Goal: Task Accomplishment & Management: Use online tool/utility

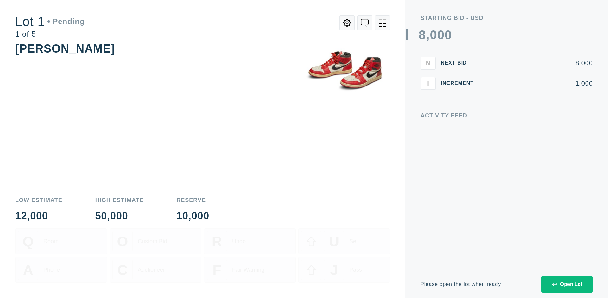
click at [567, 284] on div "Open Lot" at bounding box center [567, 285] width 30 height 6
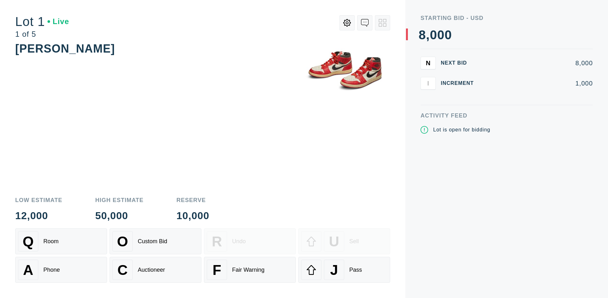
click at [344, 270] on div "J Pass" at bounding box center [344, 270] width 86 height 20
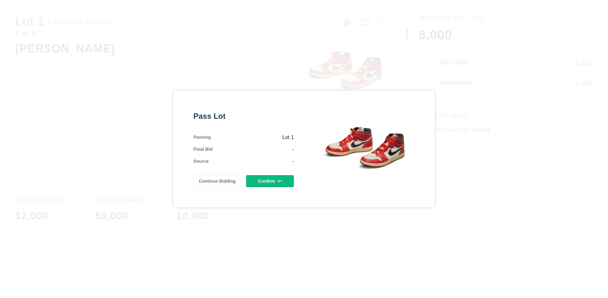
click at [270, 181] on button "Confirm" at bounding box center [270, 181] width 48 height 12
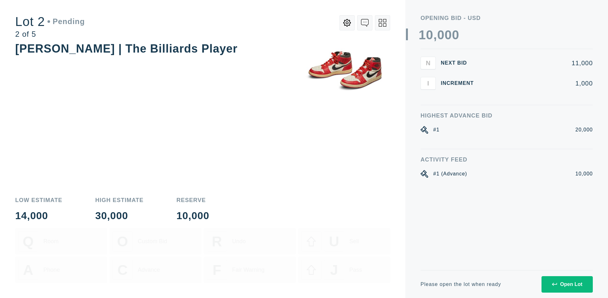
click at [567, 284] on div "Open Lot" at bounding box center [567, 285] width 30 height 6
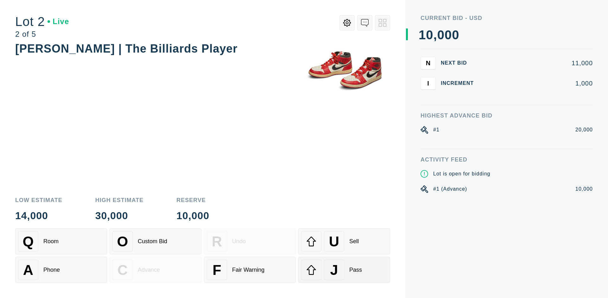
click at [344, 270] on div "J Pass" at bounding box center [344, 270] width 86 height 20
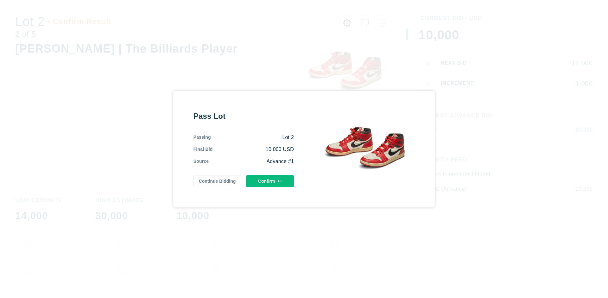
click at [270, 181] on button "Confirm" at bounding box center [270, 181] width 48 height 12
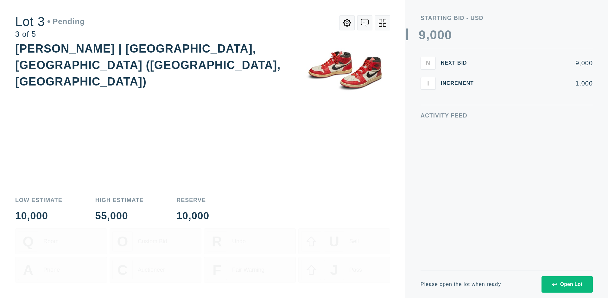
click at [567, 284] on div "Open Lot" at bounding box center [567, 285] width 30 height 6
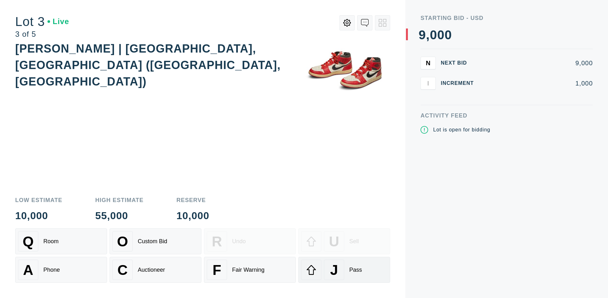
click at [344, 270] on div "J Pass" at bounding box center [344, 270] width 86 height 20
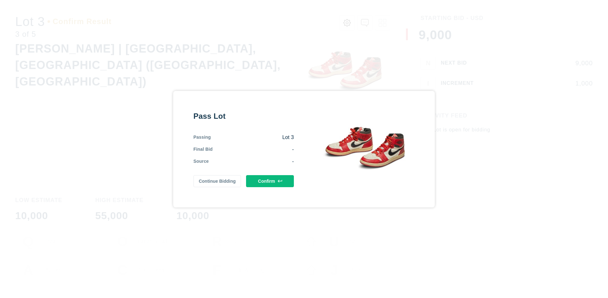
click at [270, 181] on button "Confirm" at bounding box center [270, 181] width 48 height 12
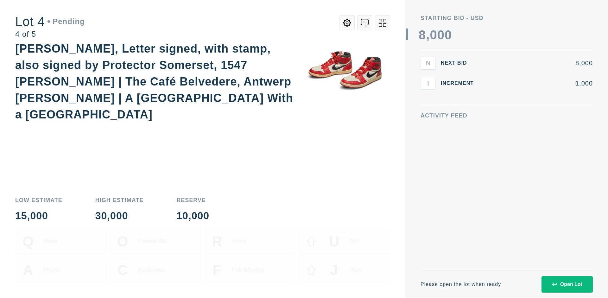
click at [383, 23] on icon at bounding box center [383, 23] width 8 height 8
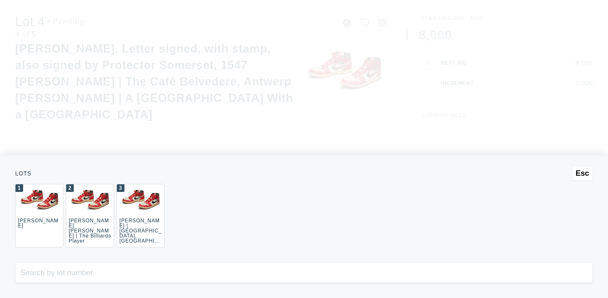
click at [141, 216] on div "3 [PERSON_NAME] | [GEOGRAPHIC_DATA], [GEOGRAPHIC_DATA] ([GEOGRAPHIC_DATA], [GEO…" at bounding box center [141, 215] width 48 height 63
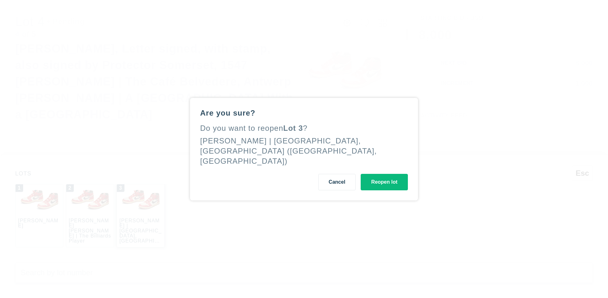
click at [384, 177] on button "Reopen lot" at bounding box center [384, 182] width 47 height 16
